Goal: Task Accomplishment & Management: Manage account settings

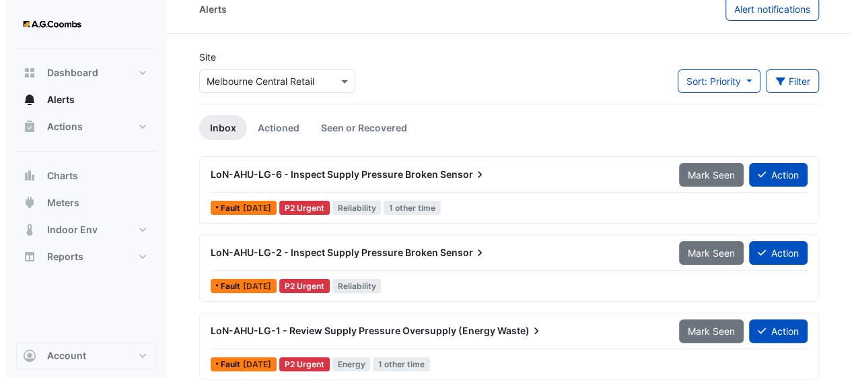
scroll to position [23, 0]
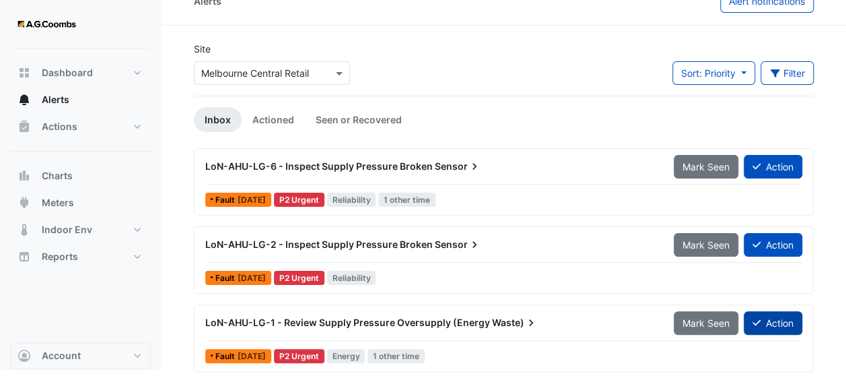
click at [791, 324] on button "Action" at bounding box center [773, 323] width 59 height 24
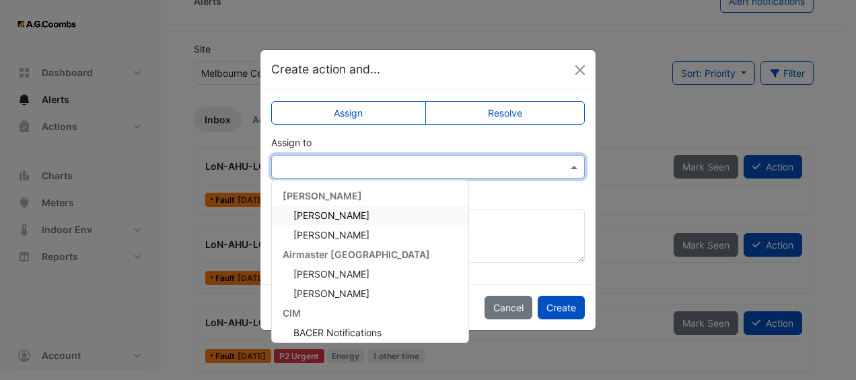
click at [416, 171] on input "text" at bounding box center [415, 167] width 272 height 14
click at [405, 215] on div "Anthony Armstrong" at bounding box center [370, 215] width 197 height 20
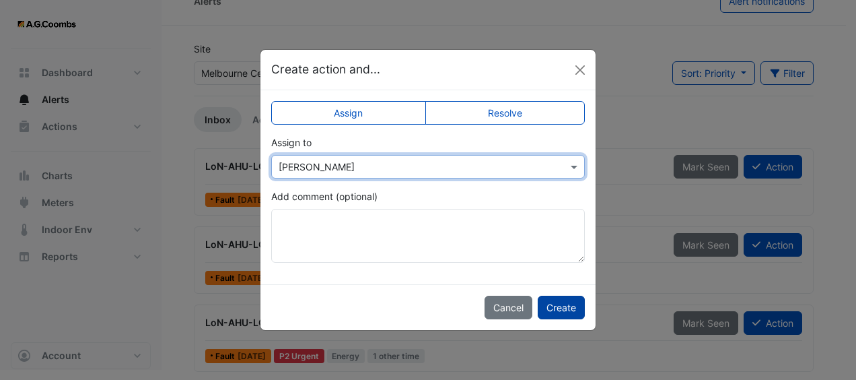
click at [572, 310] on button "Create" at bounding box center [561, 307] width 47 height 24
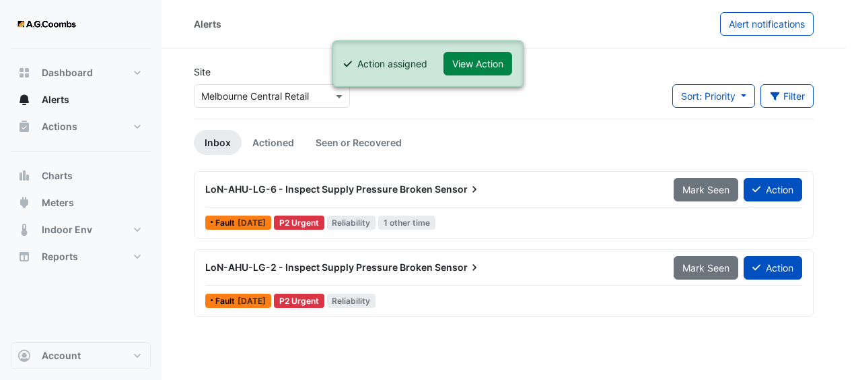
scroll to position [0, 0]
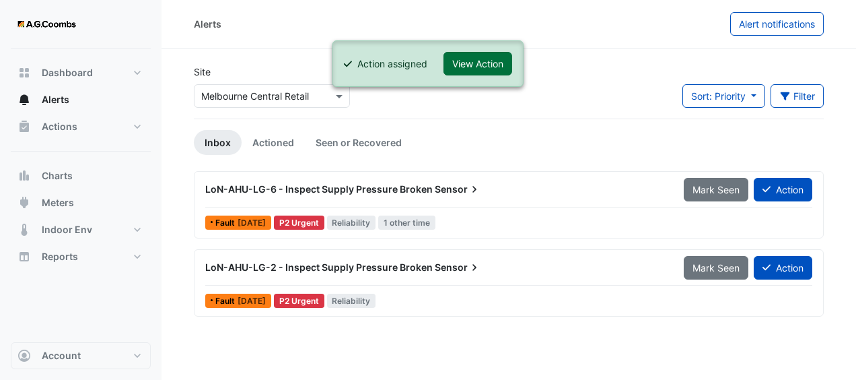
click at [482, 61] on button "View Action" at bounding box center [478, 64] width 69 height 24
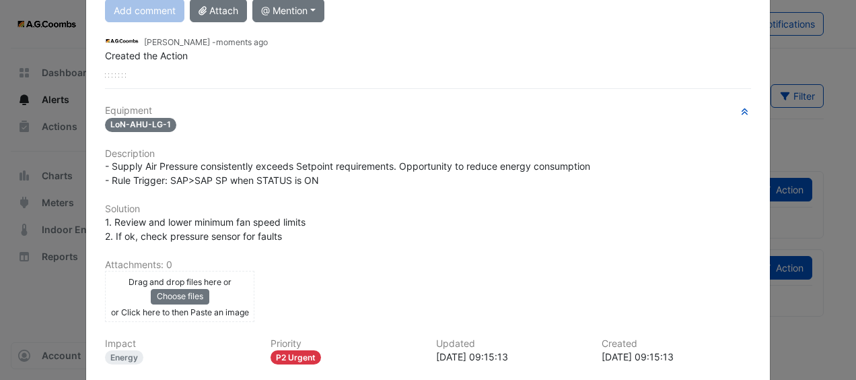
scroll to position [303, 0]
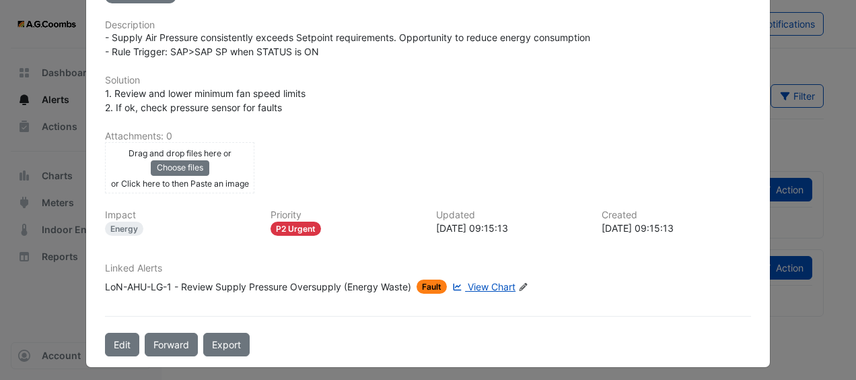
click at [483, 282] on span "View Chart" at bounding box center [492, 286] width 48 height 11
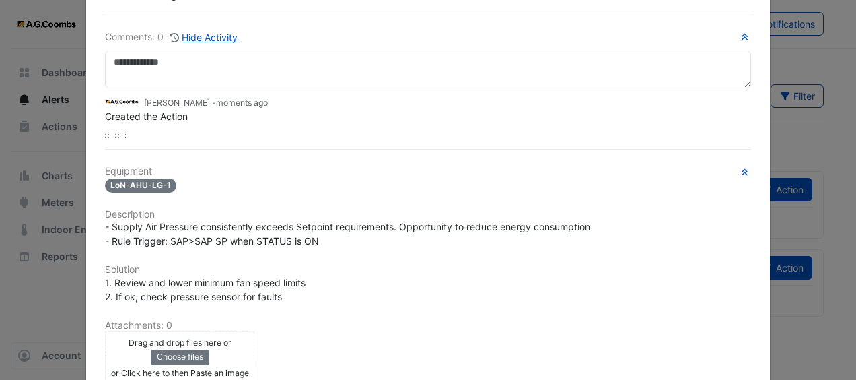
scroll to position [0, 0]
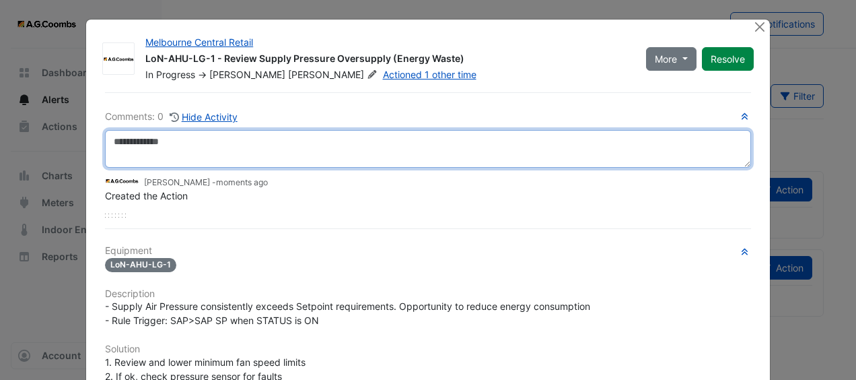
click at [361, 145] on textarea at bounding box center [428, 149] width 646 height 38
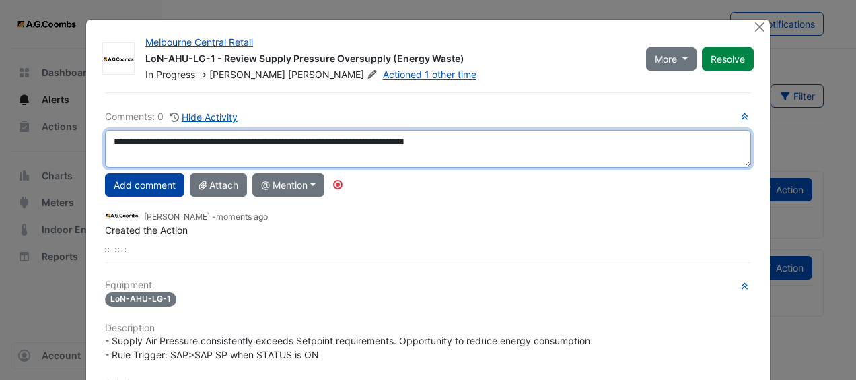
type textarea "**********"
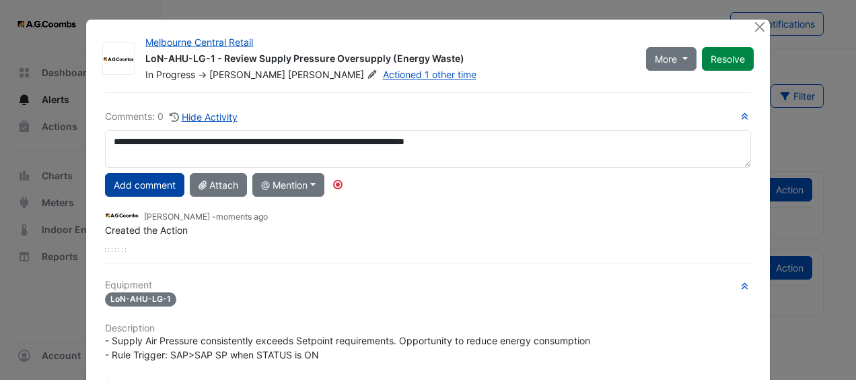
click at [124, 182] on button "Add comment" at bounding box center [144, 185] width 79 height 24
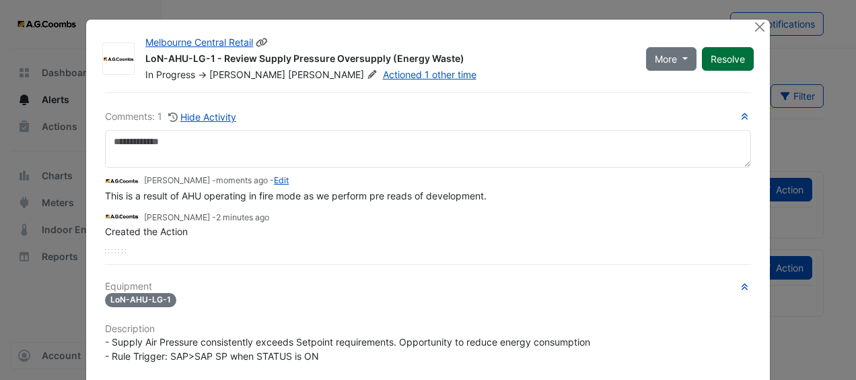
click at [722, 59] on button "Resolve" at bounding box center [728, 59] width 52 height 24
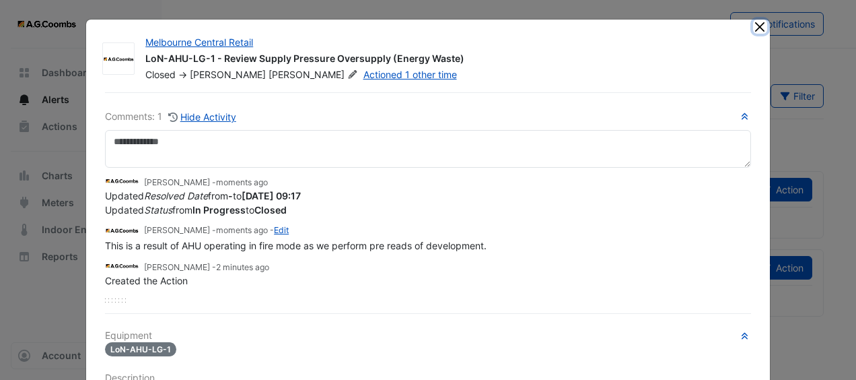
click at [753, 29] on button "Close" at bounding box center [760, 27] width 14 height 14
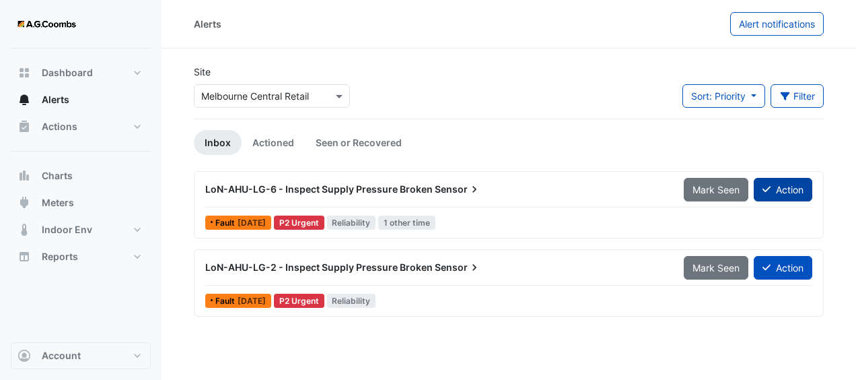
click at [784, 192] on button "Action" at bounding box center [783, 190] width 59 height 24
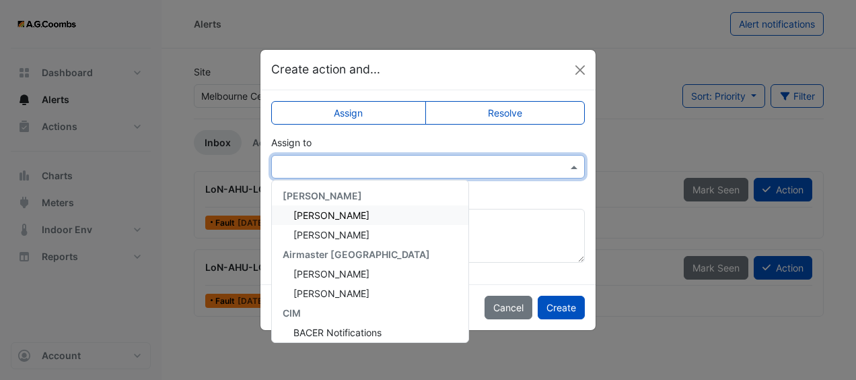
click at [448, 177] on div at bounding box center [428, 167] width 314 height 24
click at [411, 214] on div "Anthony Armstrong" at bounding box center [370, 215] width 197 height 20
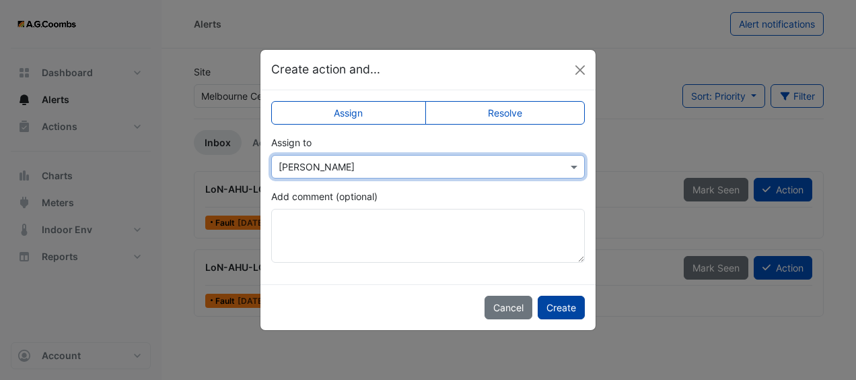
click at [557, 306] on button "Create" at bounding box center [561, 307] width 47 height 24
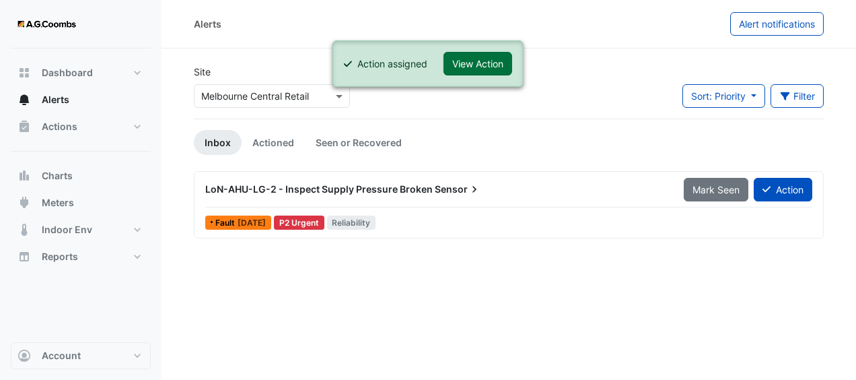
drag, startPoint x: 478, startPoint y: 64, endPoint x: 488, endPoint y: 60, distance: 10.9
click at [478, 63] on button "View Action" at bounding box center [478, 64] width 69 height 24
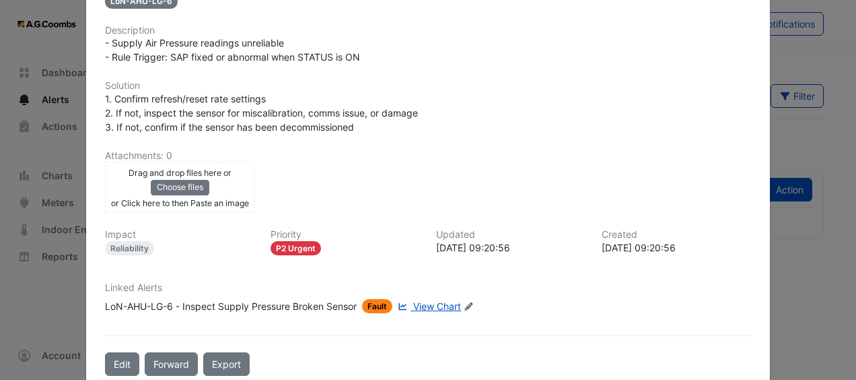
scroll to position [317, 0]
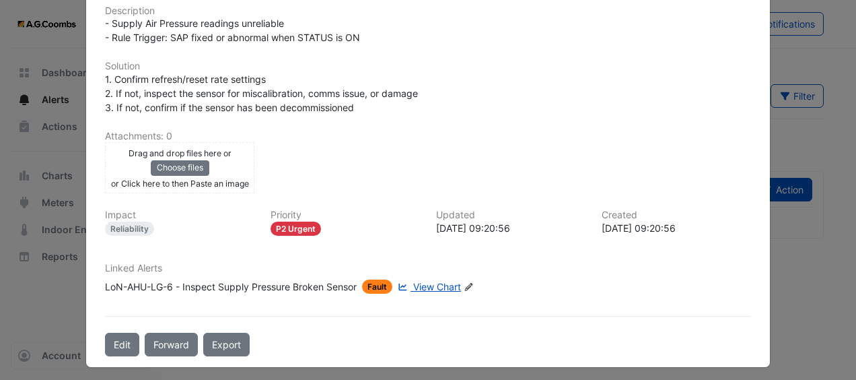
click at [444, 283] on span "View Chart" at bounding box center [437, 286] width 48 height 11
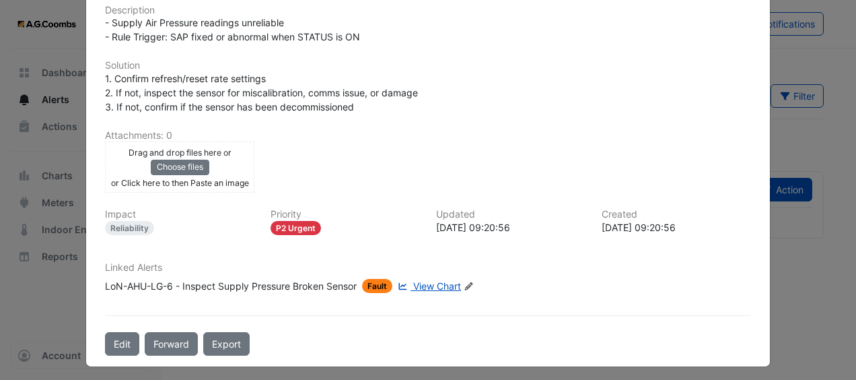
scroll to position [0, 0]
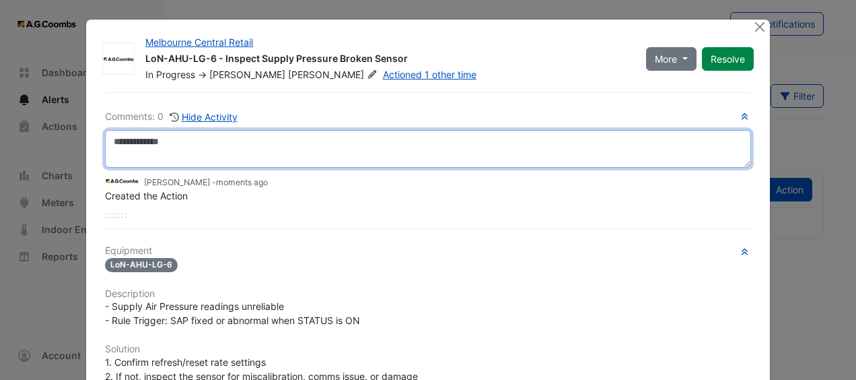
click at [327, 145] on textarea at bounding box center [428, 149] width 646 height 38
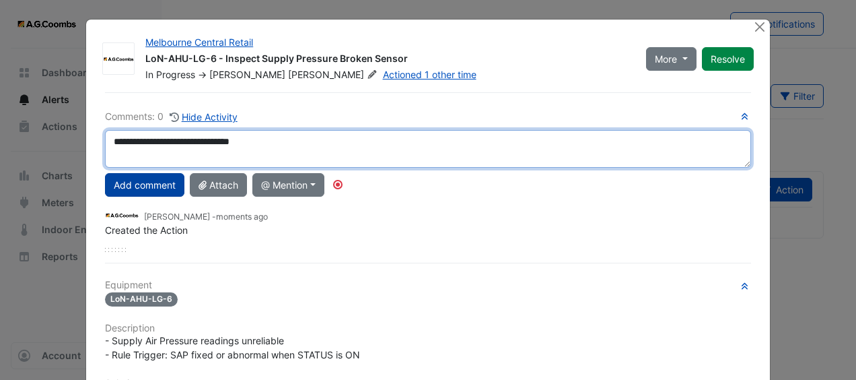
type textarea "**********"
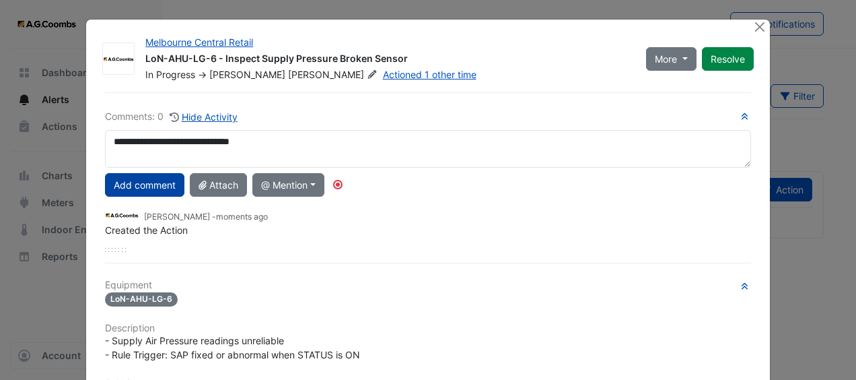
click at [157, 190] on button "Add comment" at bounding box center [144, 185] width 79 height 24
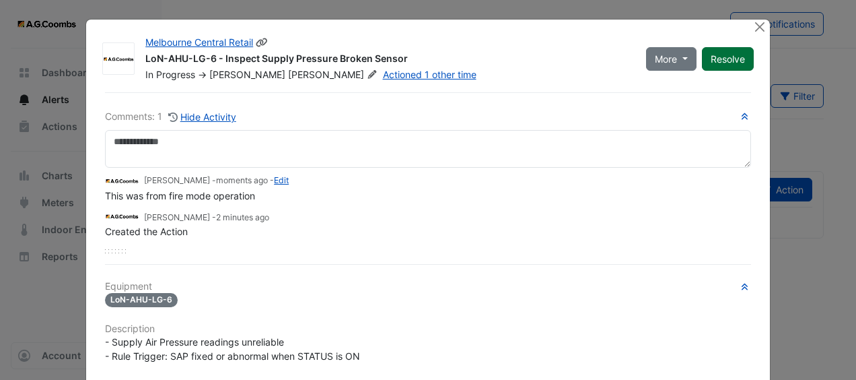
click at [724, 59] on button "Resolve" at bounding box center [728, 59] width 52 height 24
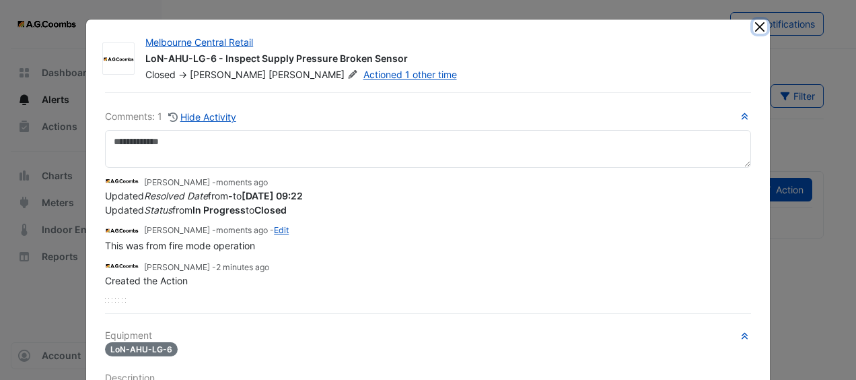
click at [754, 26] on button "Close" at bounding box center [760, 27] width 14 height 14
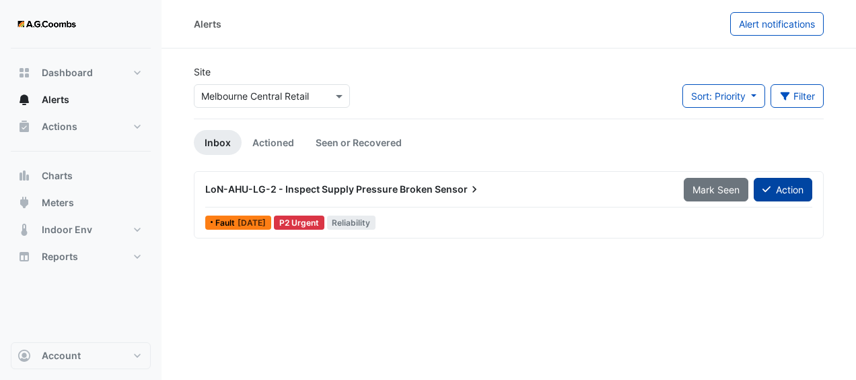
click at [781, 190] on button "Action" at bounding box center [783, 190] width 59 height 24
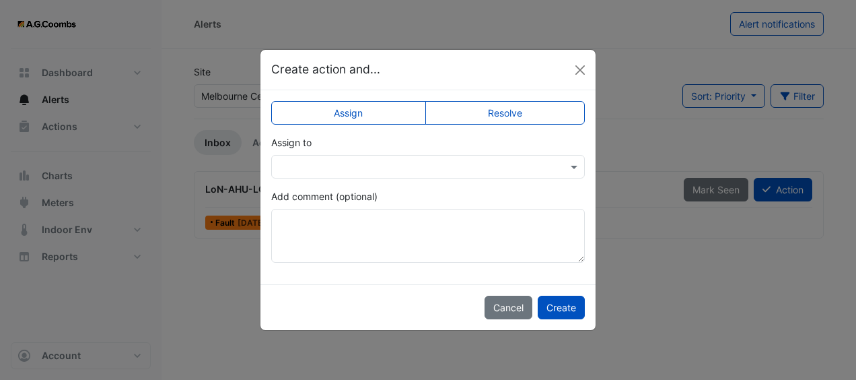
click at [396, 168] on input "text" at bounding box center [415, 167] width 272 height 14
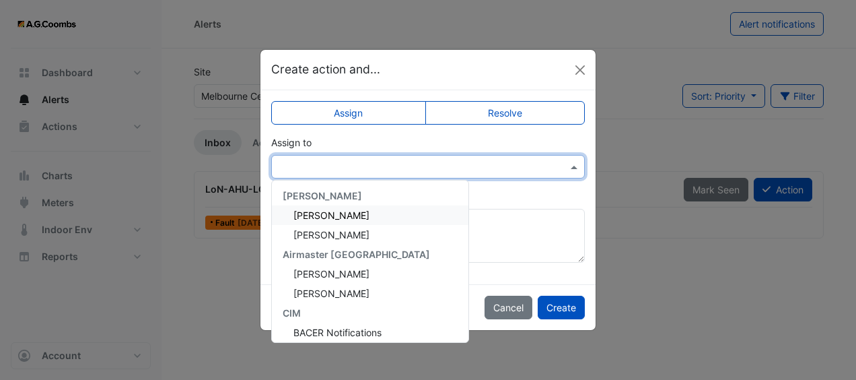
click at [398, 216] on div "Anthony Armstrong" at bounding box center [370, 215] width 197 height 20
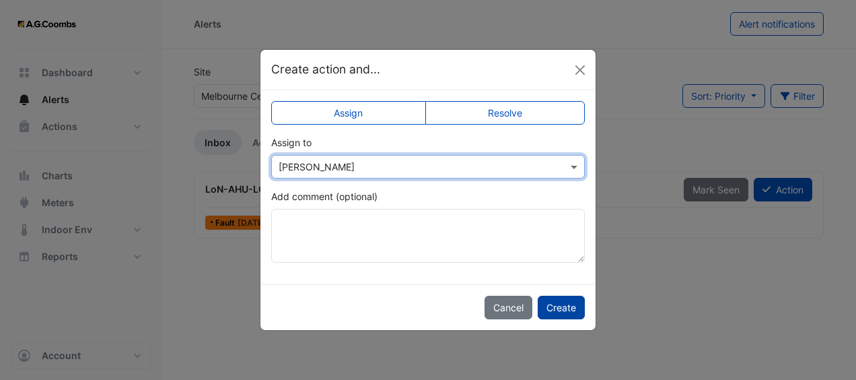
click at [557, 311] on button "Create" at bounding box center [561, 307] width 47 height 24
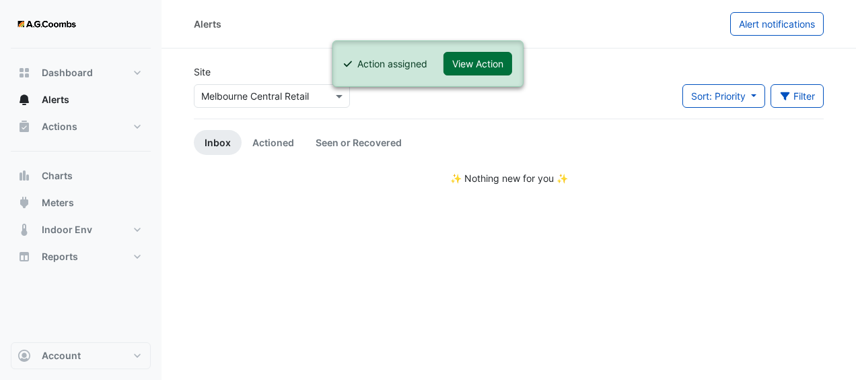
click at [481, 65] on button "View Action" at bounding box center [478, 64] width 69 height 24
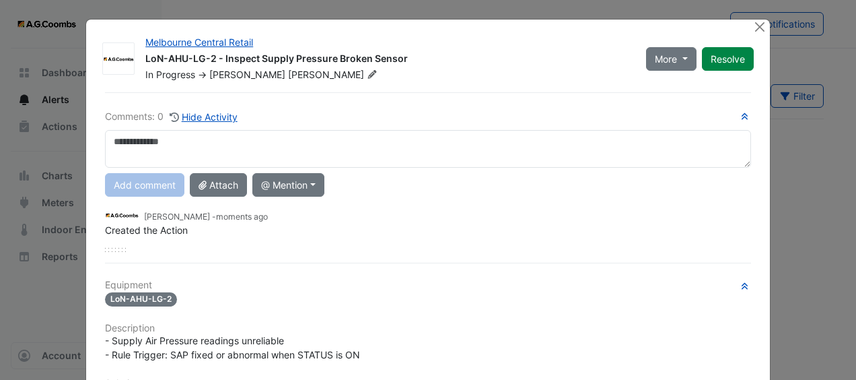
click at [338, 140] on textarea at bounding box center [428, 149] width 646 height 38
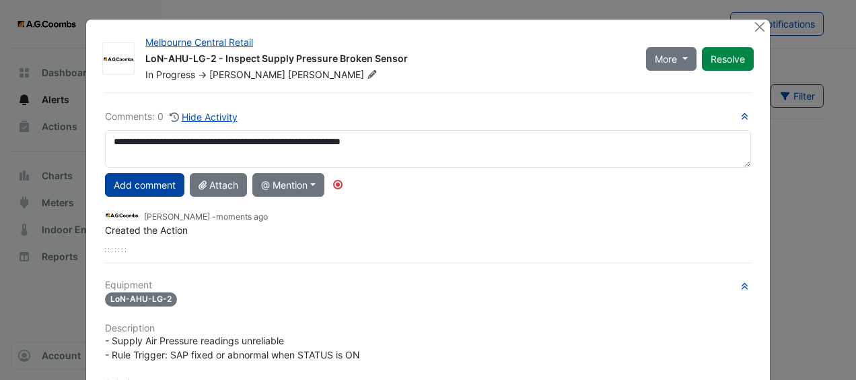
type textarea "**********"
click at [147, 174] on button "Add comment" at bounding box center [144, 185] width 79 height 24
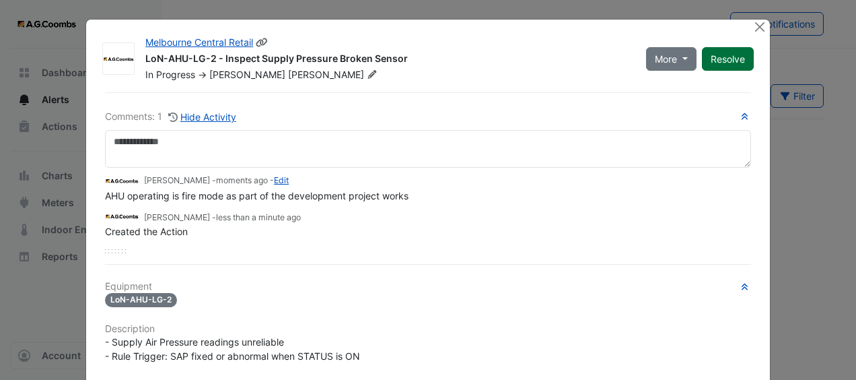
click at [716, 67] on button "Resolve" at bounding box center [728, 59] width 52 height 24
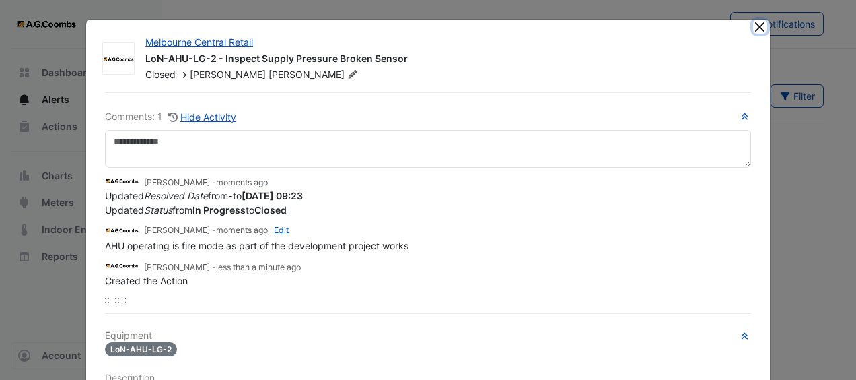
click at [754, 28] on button "Close" at bounding box center [760, 27] width 14 height 14
